Goal: Task Accomplishment & Management: Use online tool/utility

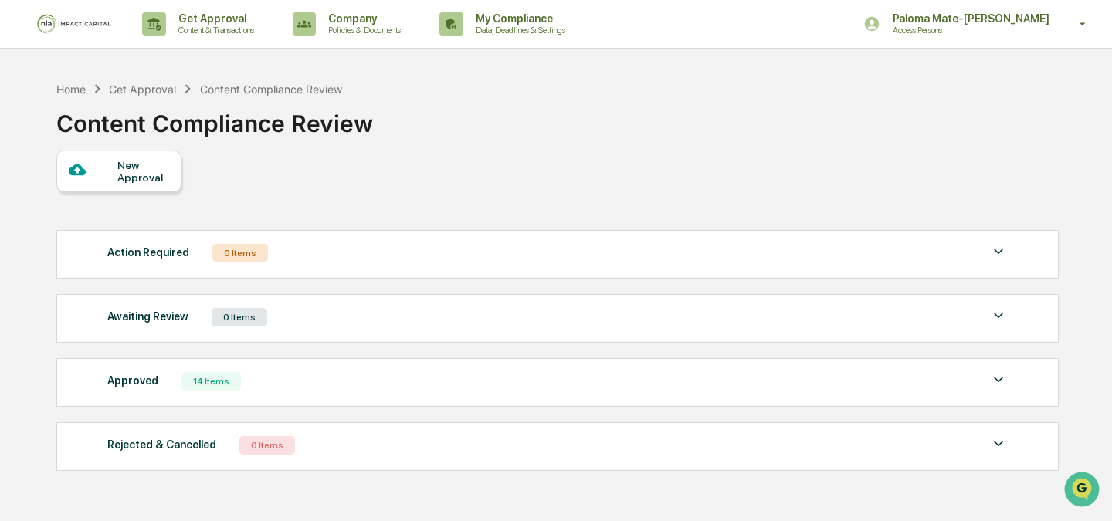
click at [500, 403] on div "Approved 14 Items File Name Review Id Created Date Requested By Compliance Owne…" at bounding box center [557, 382] width 1002 height 49
click at [497, 386] on div "Approved 14 Items" at bounding box center [557, 382] width 900 height 22
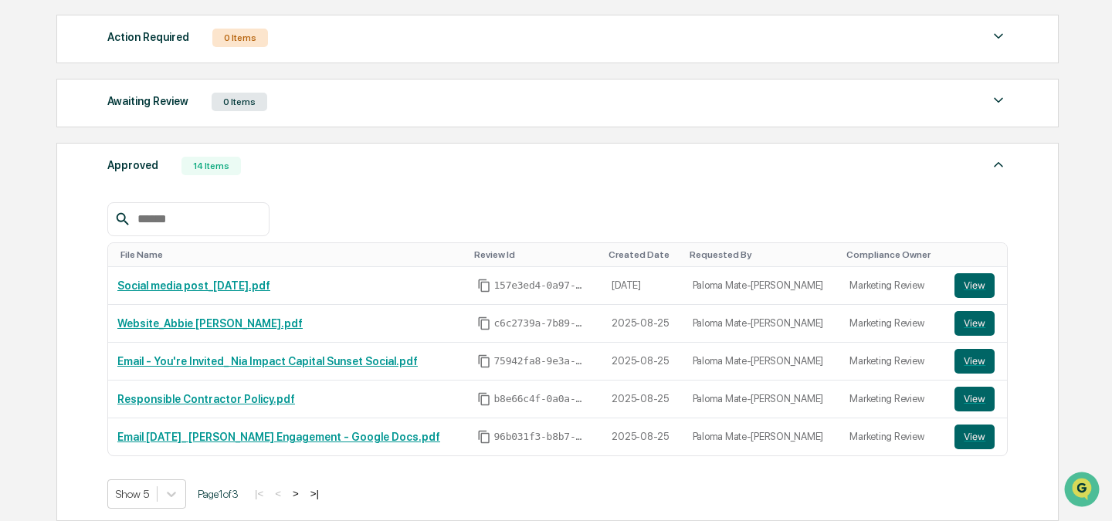
scroll to position [225, 0]
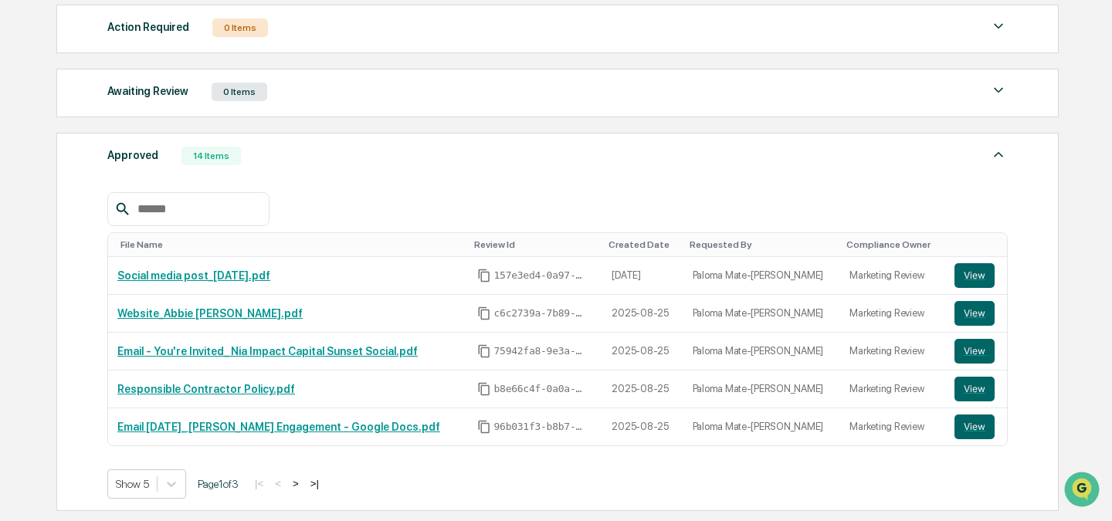
click at [303, 484] on button ">" at bounding box center [295, 483] width 15 height 13
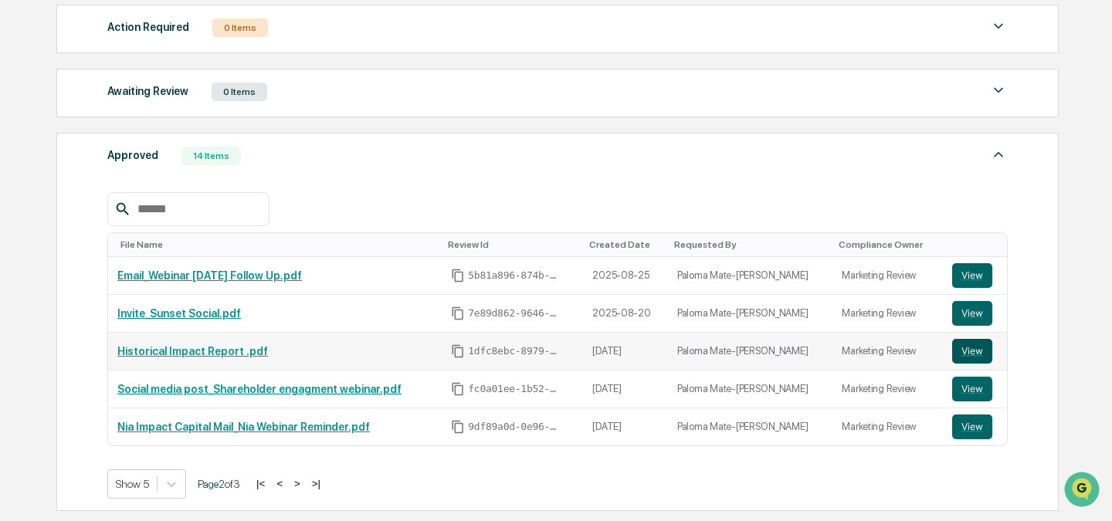
click at [963, 352] on button "View" at bounding box center [972, 351] width 40 height 25
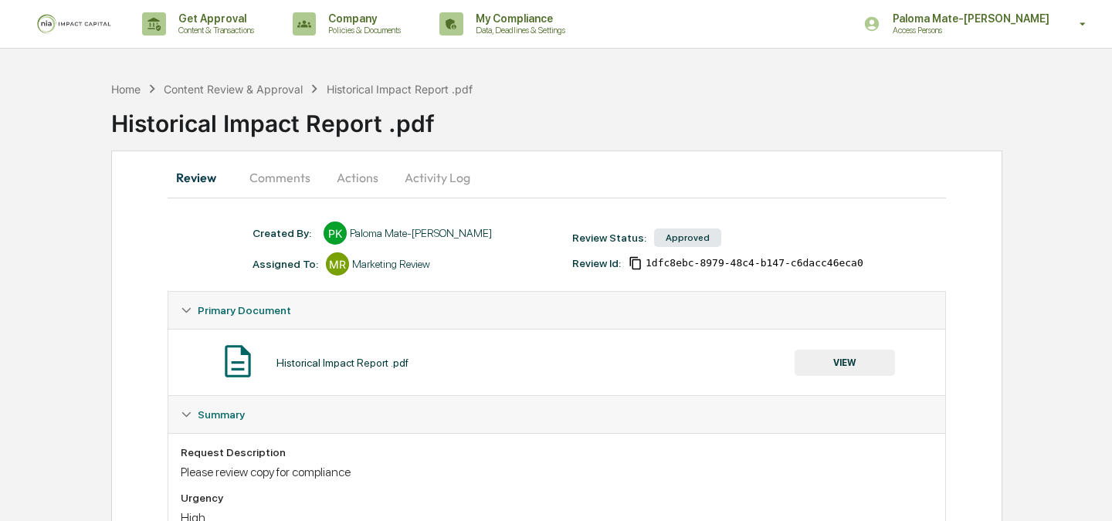
click at [837, 369] on button "VIEW" at bounding box center [845, 363] width 100 height 26
